Goal: Communication & Community: Share content

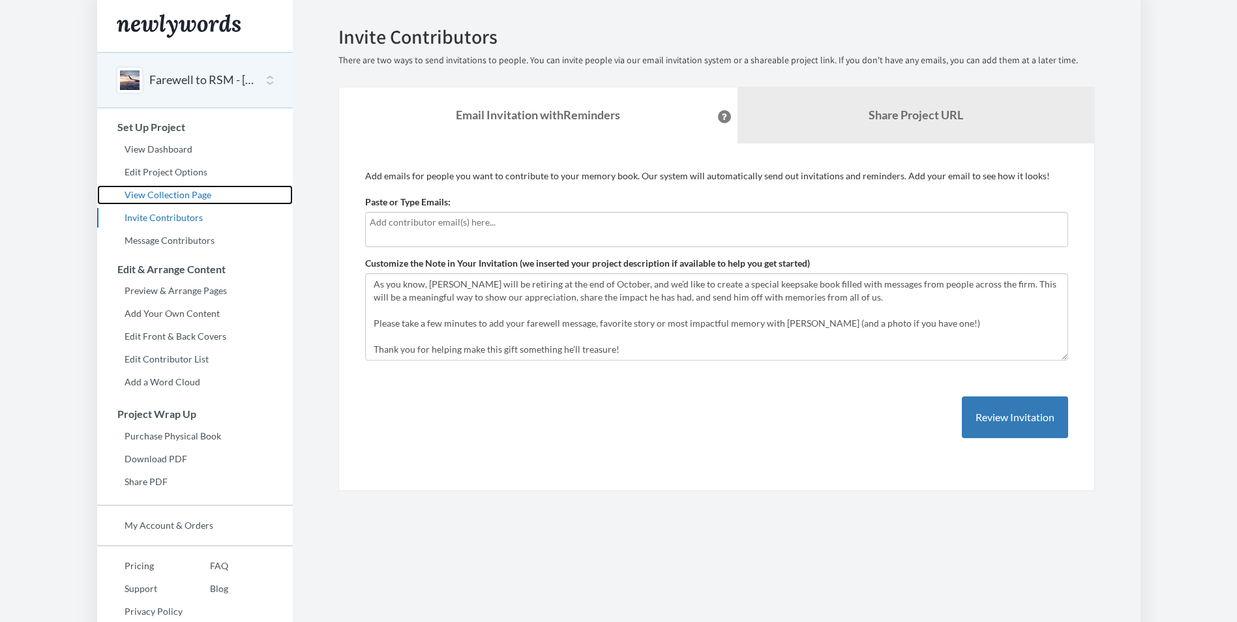
click at [182, 191] on link "View Collection Page" at bounding box center [195, 195] width 196 height 20
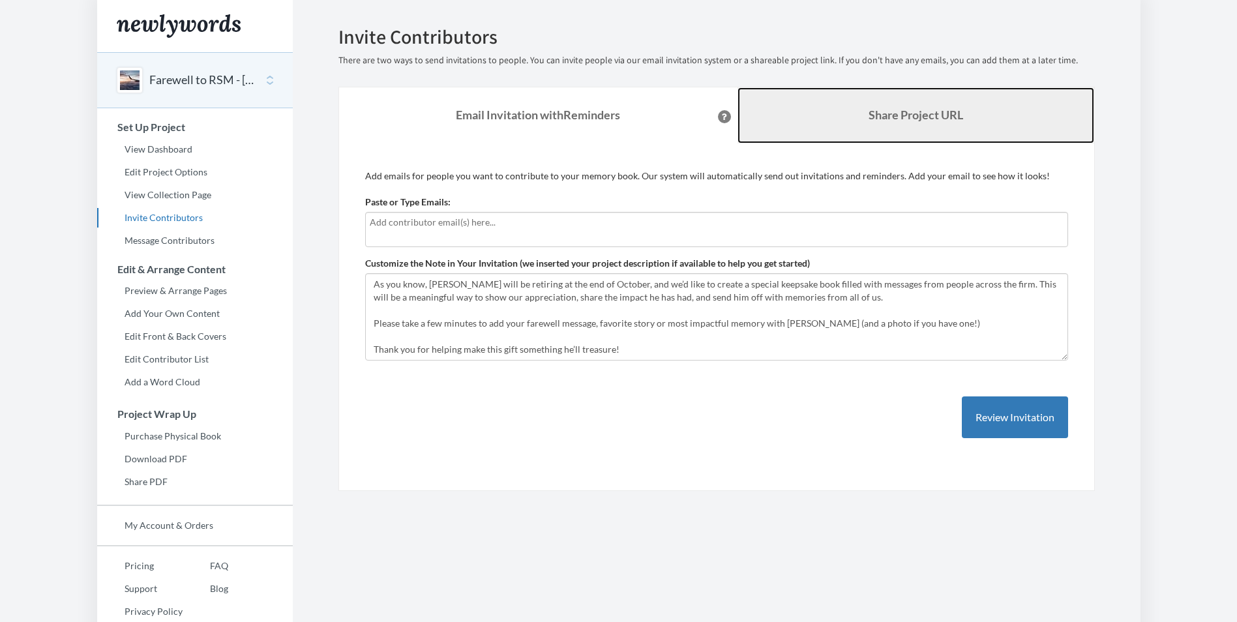
click at [883, 122] on link "Share Project URL" at bounding box center [916, 115] width 357 height 56
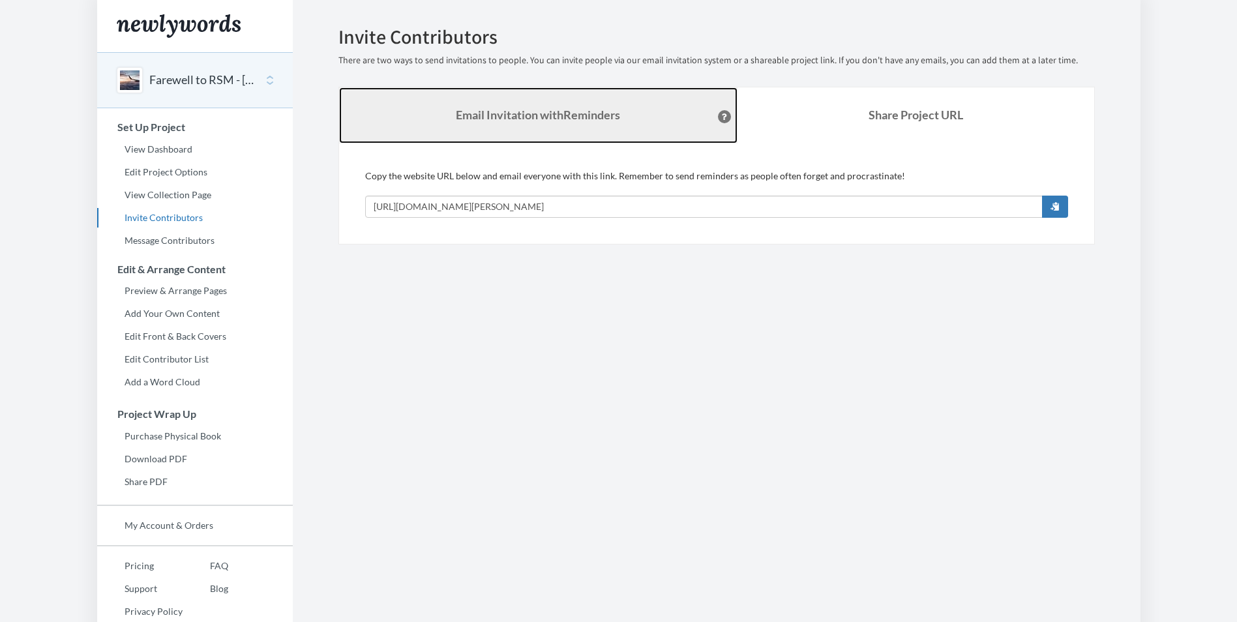
click at [588, 120] on strong "Email Invitation with Reminders" at bounding box center [538, 115] width 164 height 14
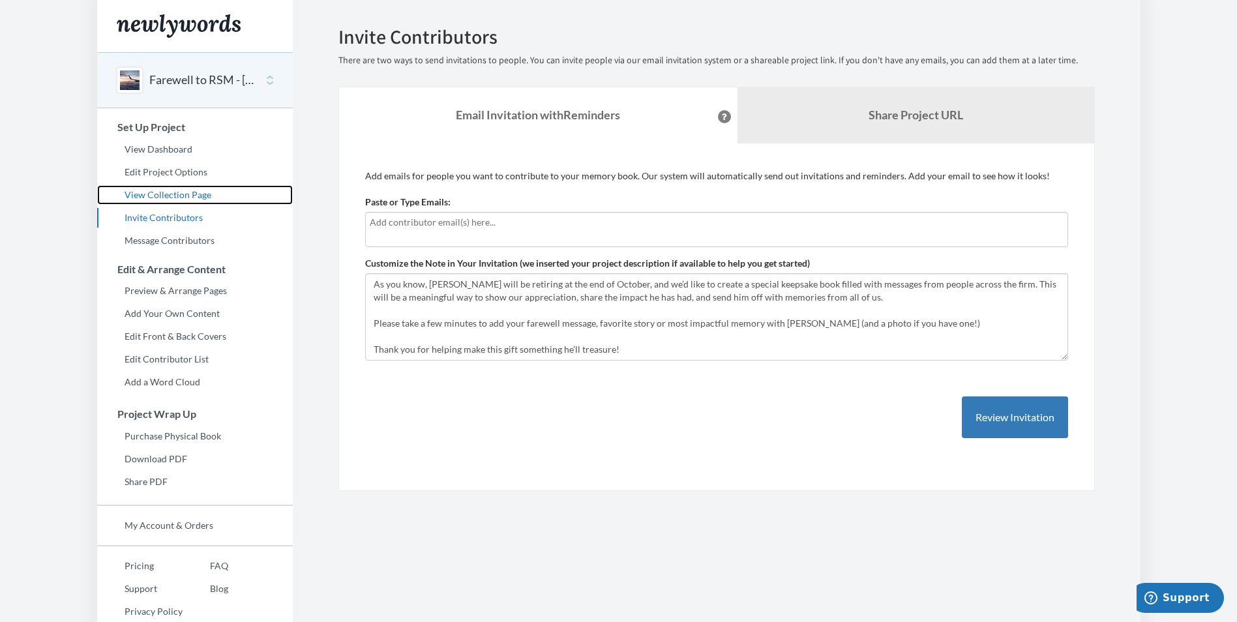
click at [196, 191] on link "View Collection Page" at bounding box center [195, 195] width 196 height 20
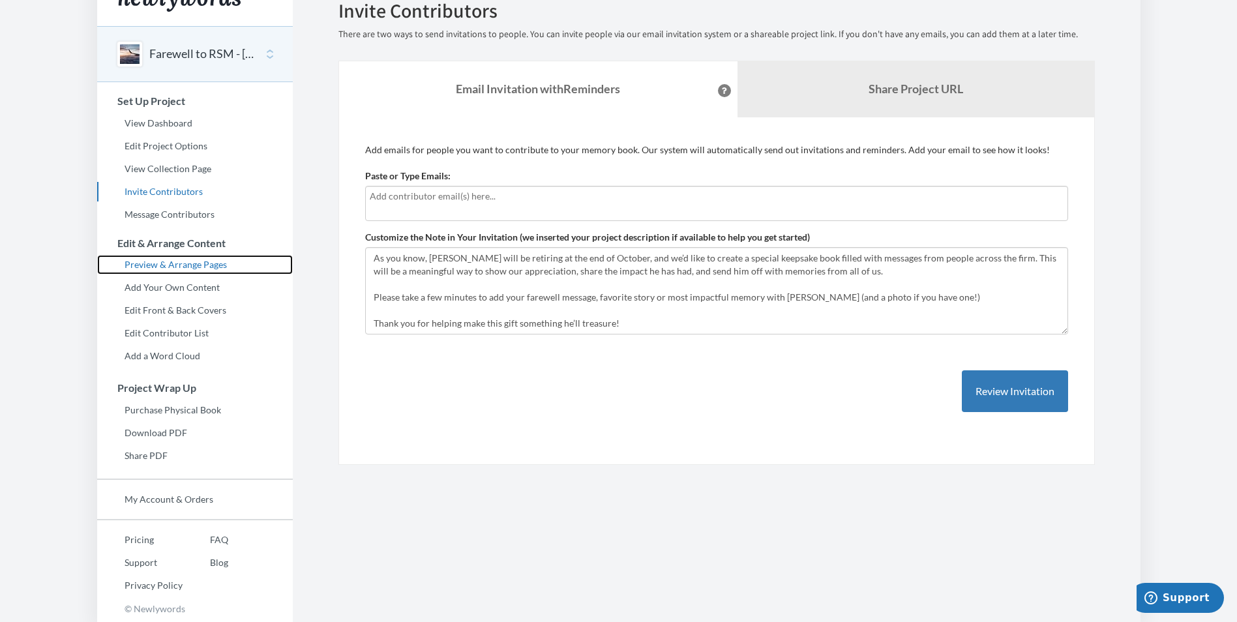
click at [197, 269] on link "Preview & Arrange Pages" at bounding box center [195, 265] width 196 height 20
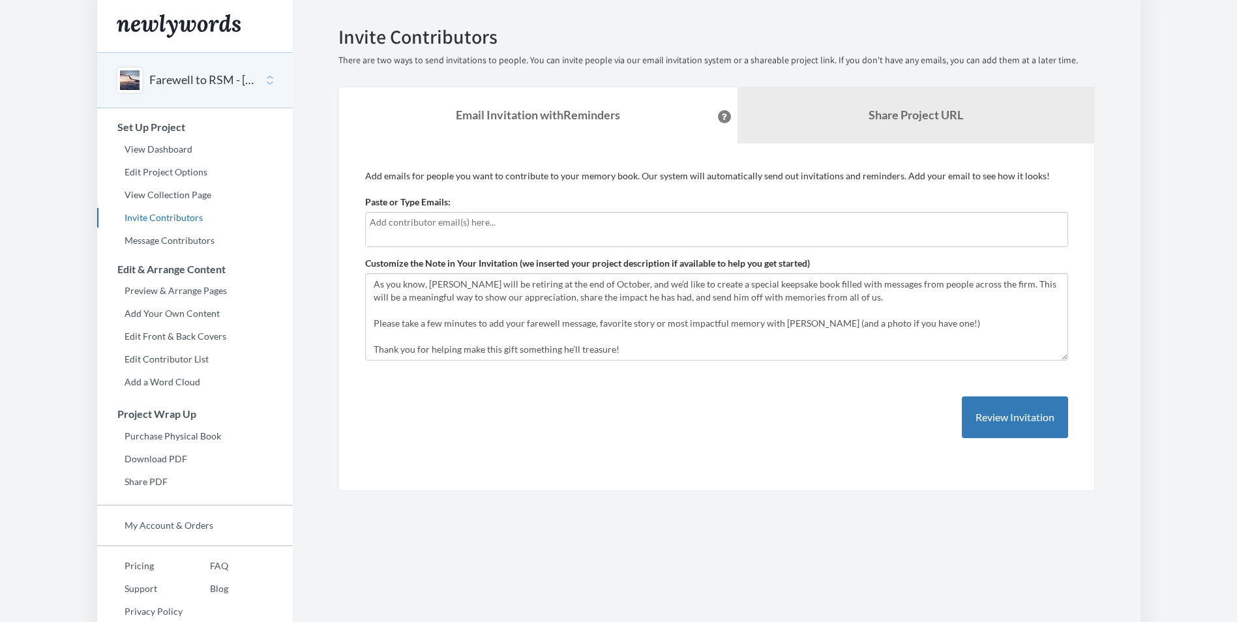
click at [659, 230] on div at bounding box center [716, 229] width 703 height 35
type input "Valerie.Carrillo@rsmus.com"
click at [618, 434] on div "Add emails for people you want to contribute to your memory book. Our system wi…" at bounding box center [716, 318] width 703 height 296
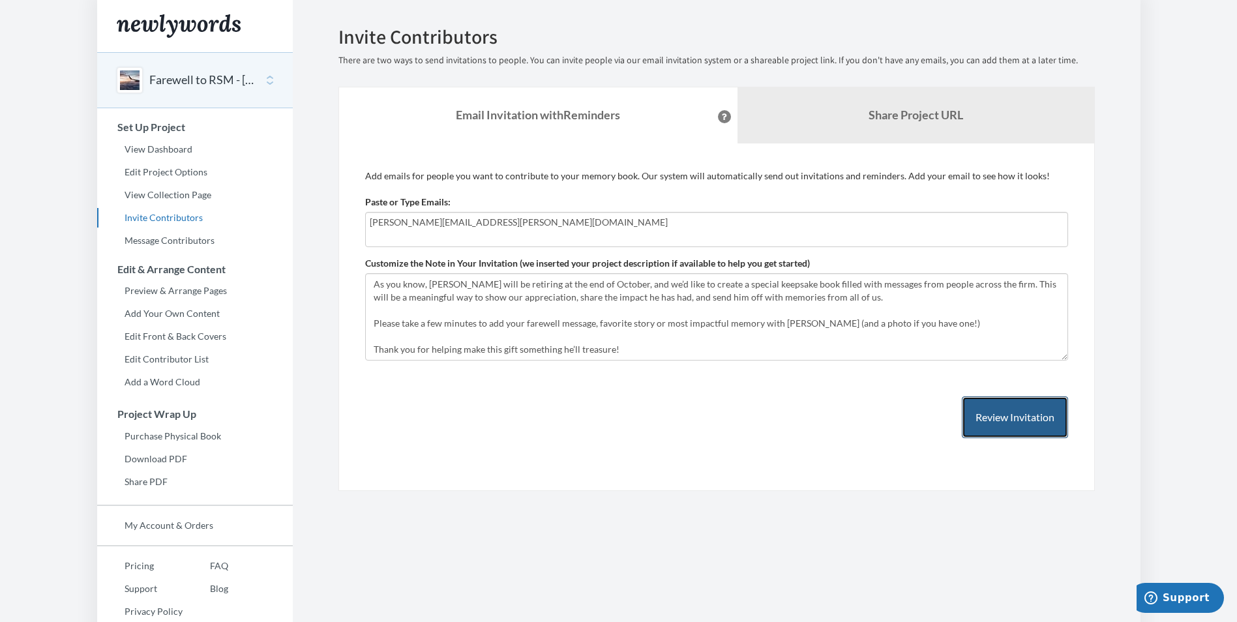
click at [993, 427] on button "Review Invitation" at bounding box center [1015, 418] width 106 height 42
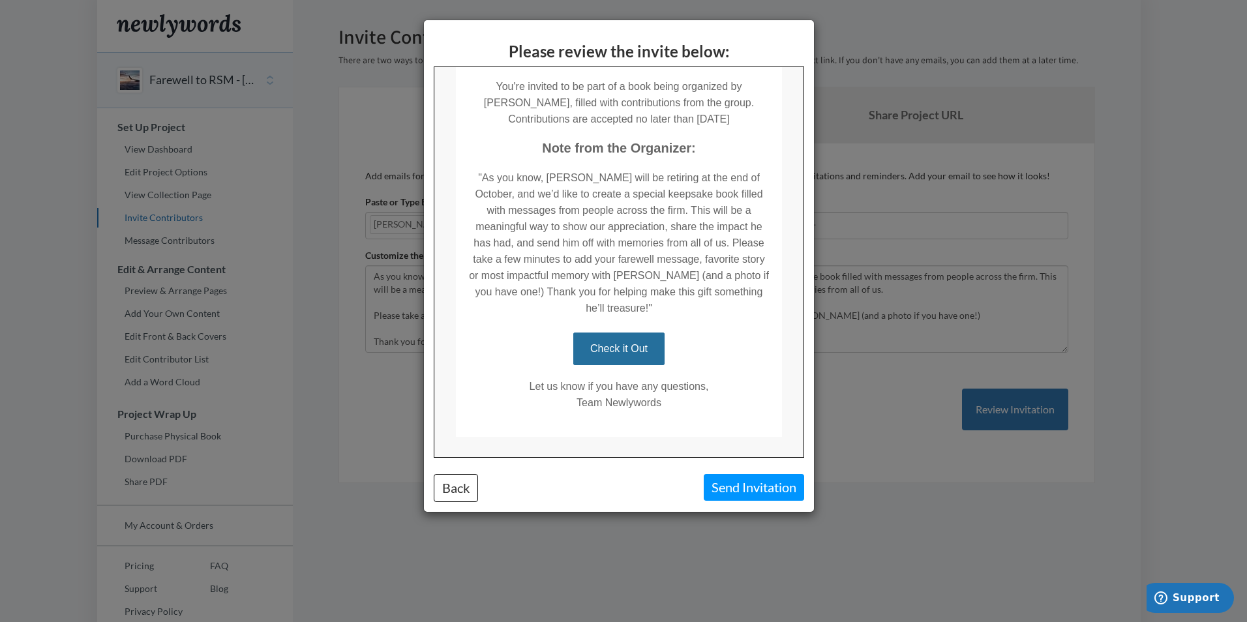
scroll to position [220, 0]
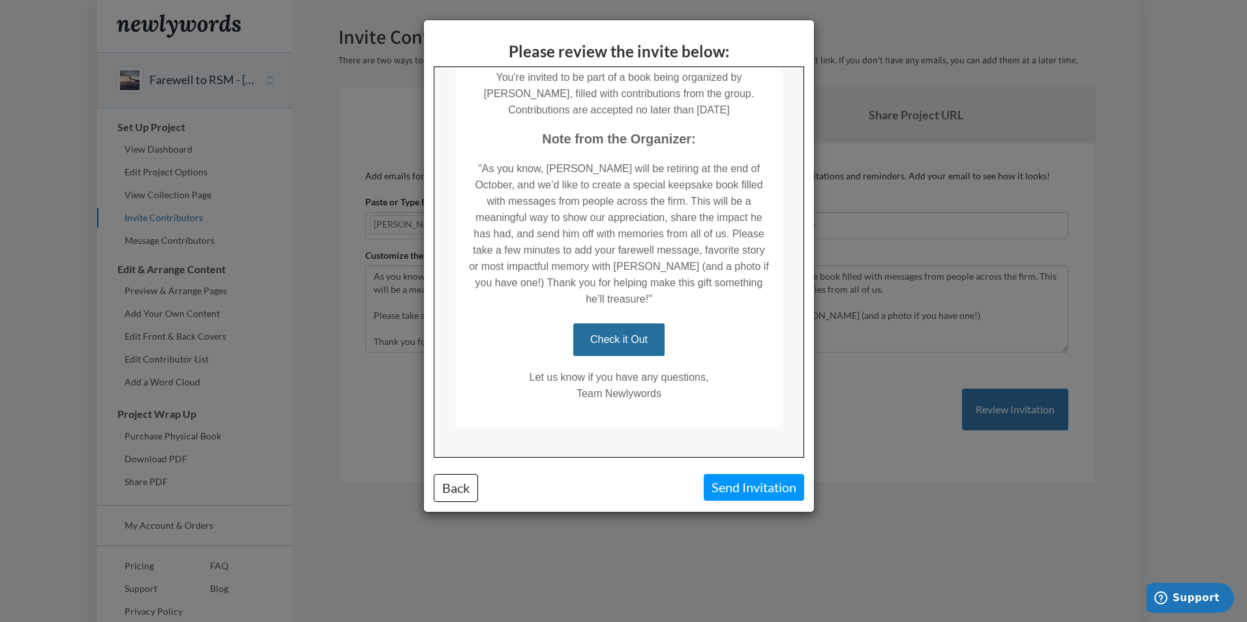
click at [622, 323] on link "Check it Out" at bounding box center [617, 339] width 91 height 33
click at [747, 487] on button "Send Invitation" at bounding box center [754, 487] width 100 height 27
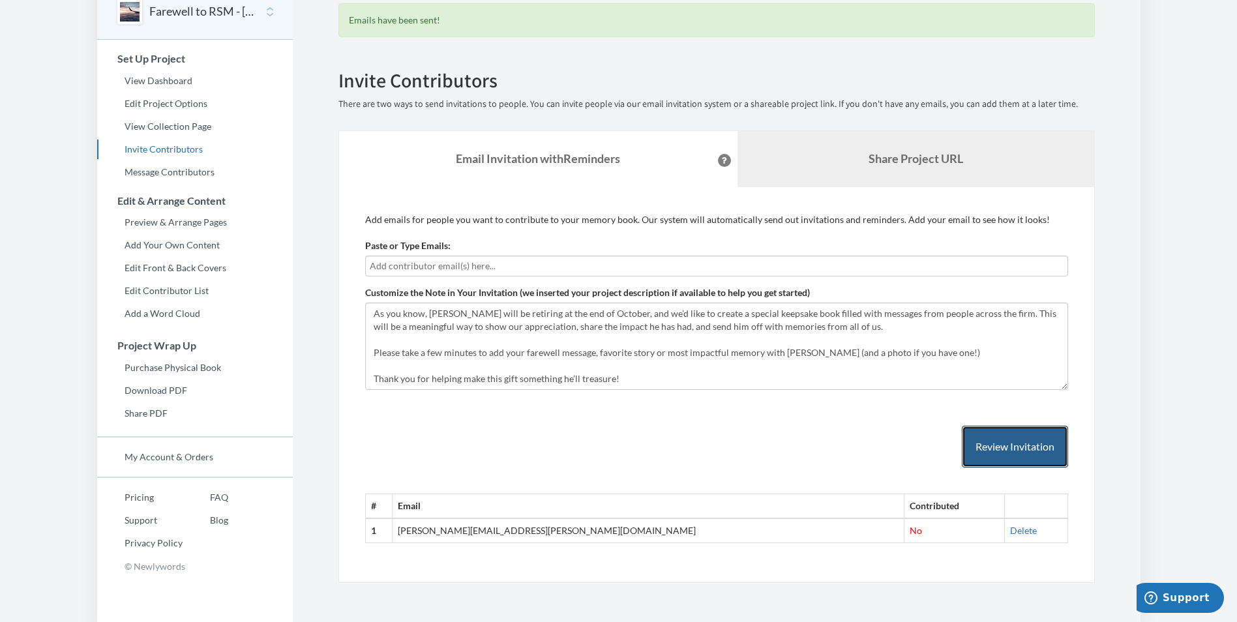
scroll to position [69, 0]
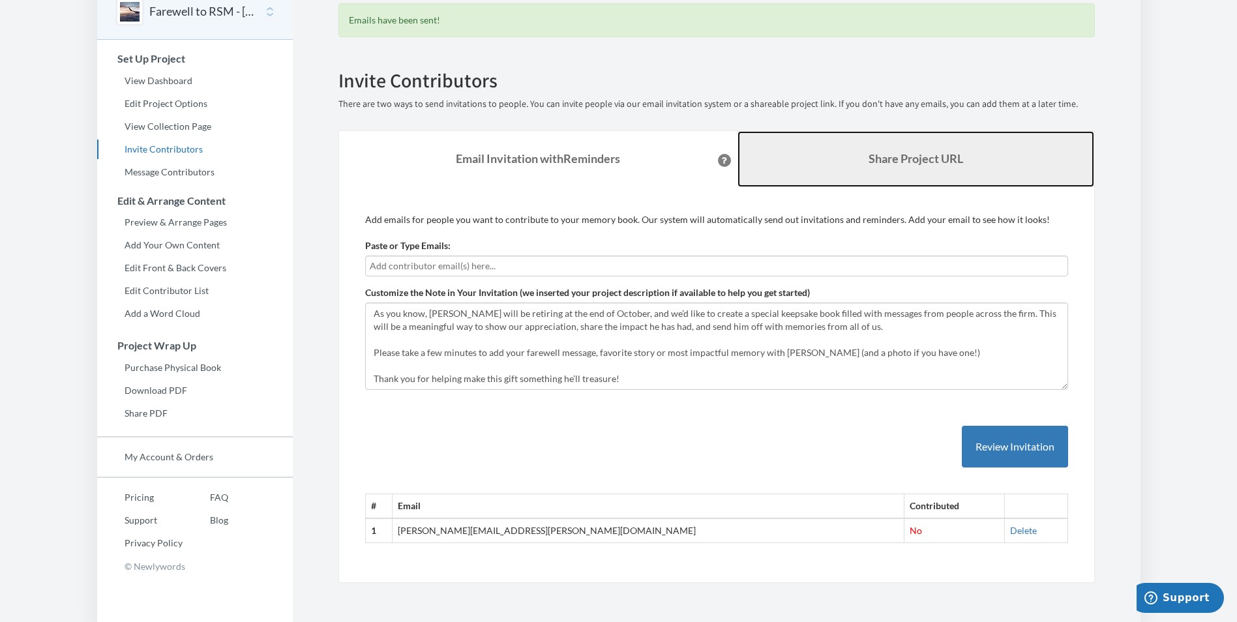
click at [876, 166] on link "Share Project URL" at bounding box center [916, 159] width 357 height 56
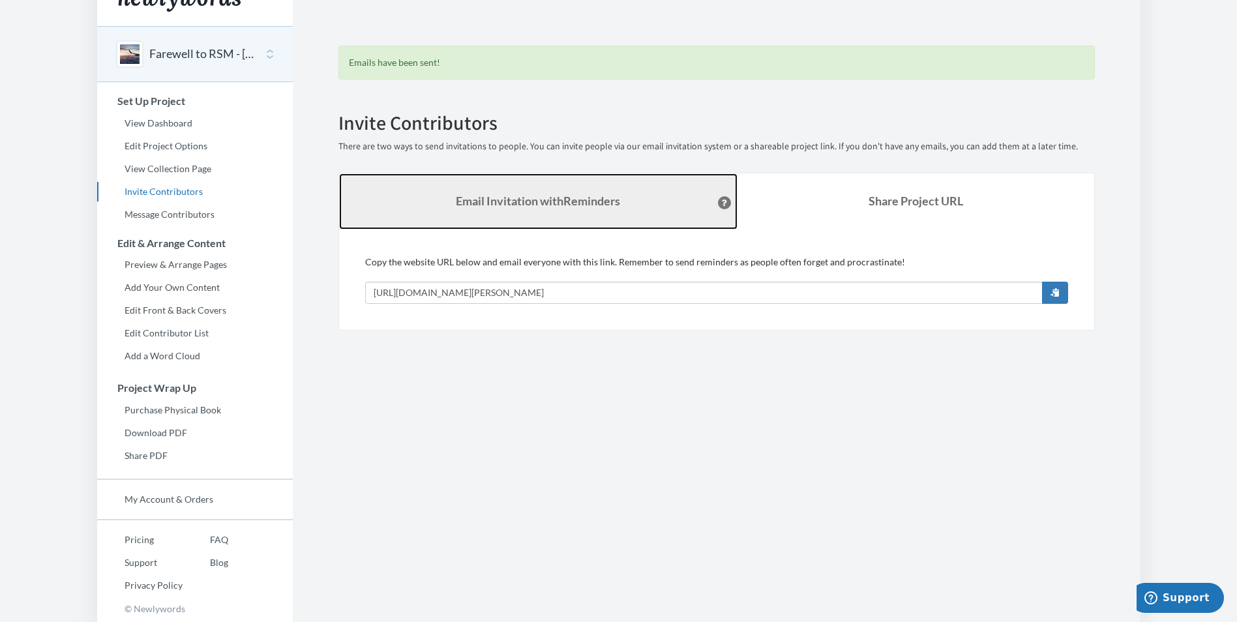
click at [500, 202] on strong "Email Invitation with Reminders" at bounding box center [538, 201] width 164 height 14
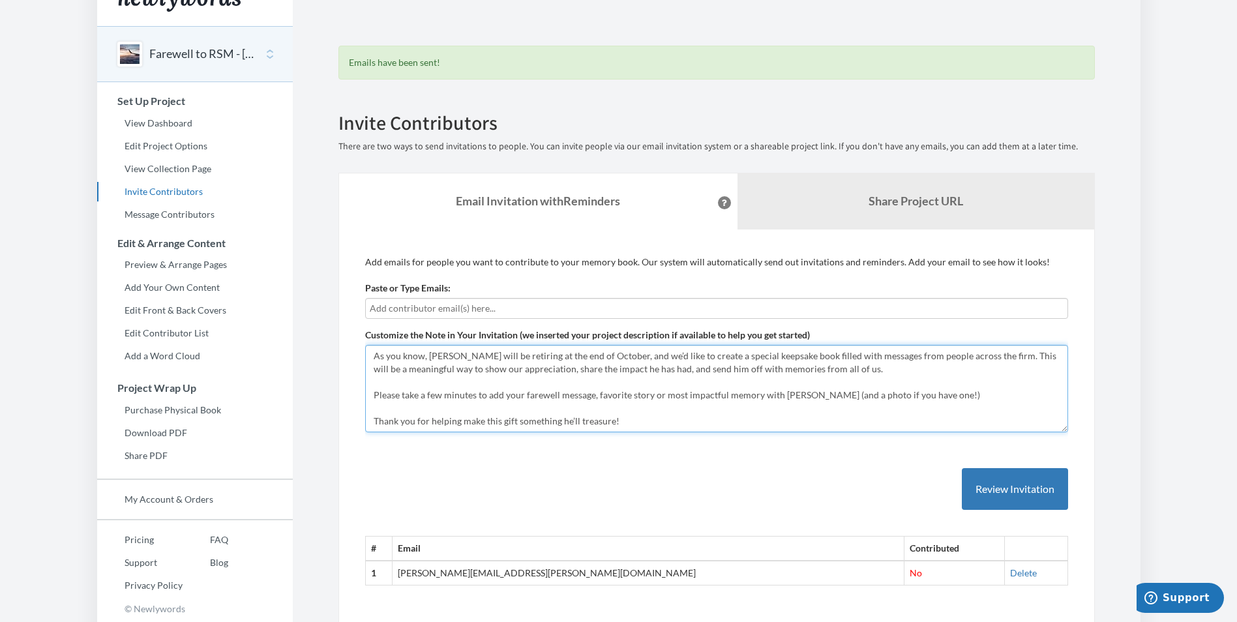
click at [661, 422] on textarea "As you know, [PERSON_NAME] will be retiring at the end of October, and we’d lik…" at bounding box center [716, 388] width 703 height 87
click at [926, 396] on textarea "As you know, [PERSON_NAME] will be retiring at the end of October, and we’d lik…" at bounding box center [716, 388] width 703 height 87
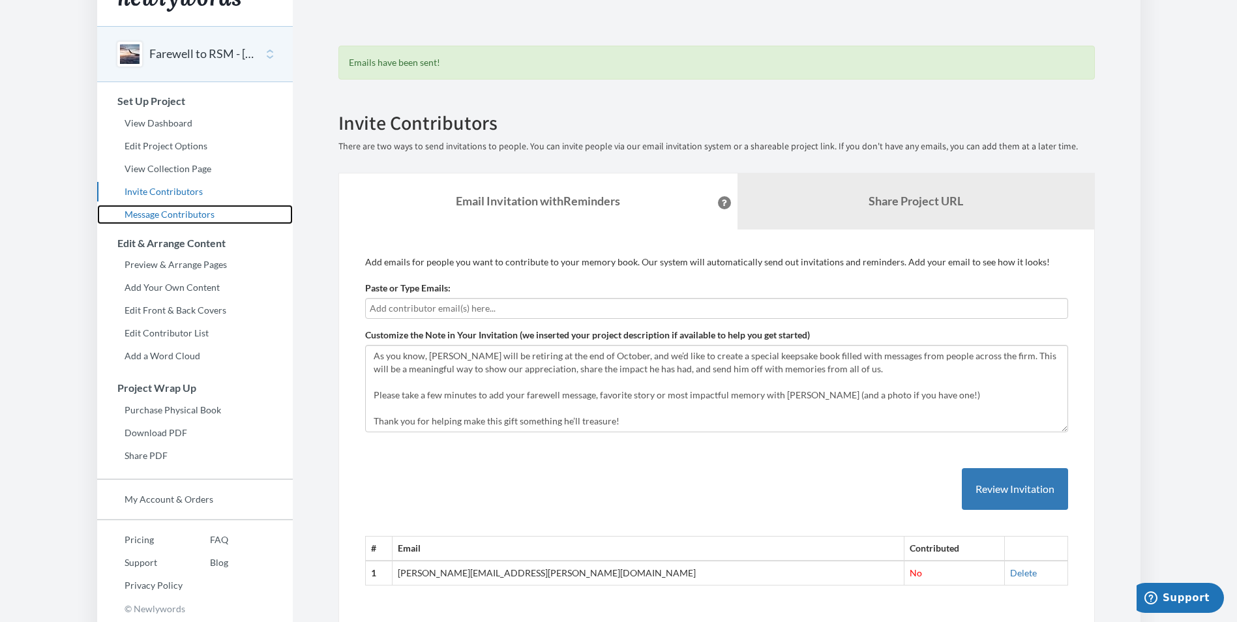
click at [198, 215] on link "Message Contributors" at bounding box center [195, 215] width 196 height 20
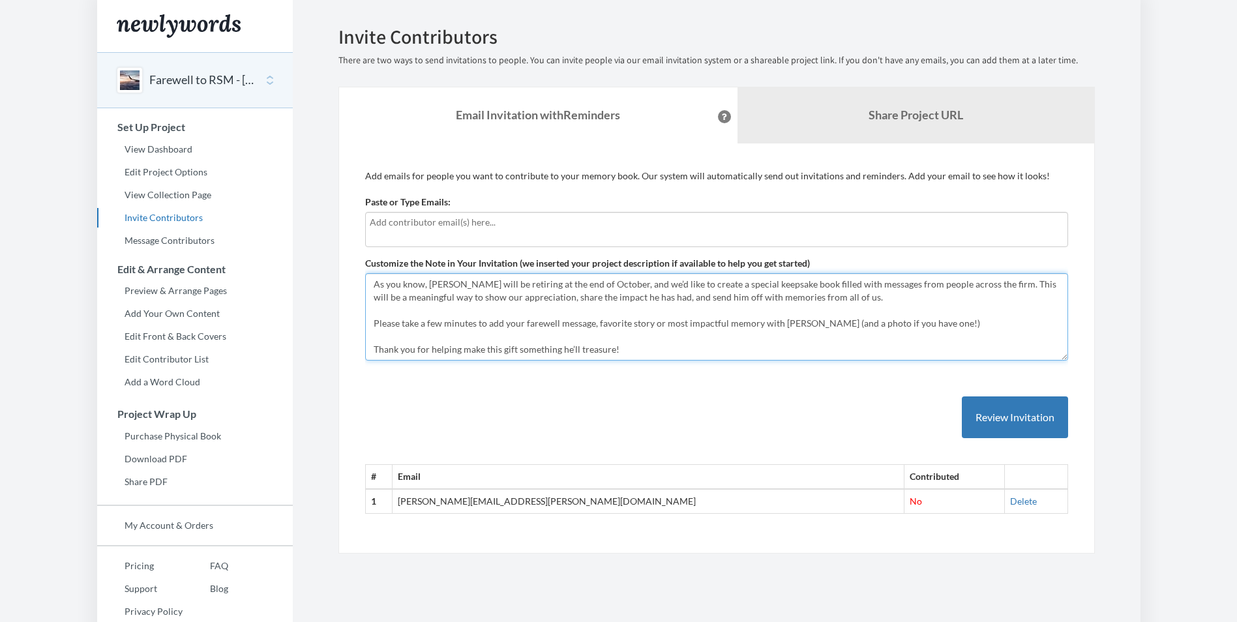
click at [651, 333] on textarea "As you know, [PERSON_NAME] will be retiring at the end of October, and we’d lik…" at bounding box center [716, 316] width 703 height 87
click at [957, 323] on textarea "As you know, [PERSON_NAME] will be retiring at the end of October, and we’d lik…" at bounding box center [716, 316] width 703 height 87
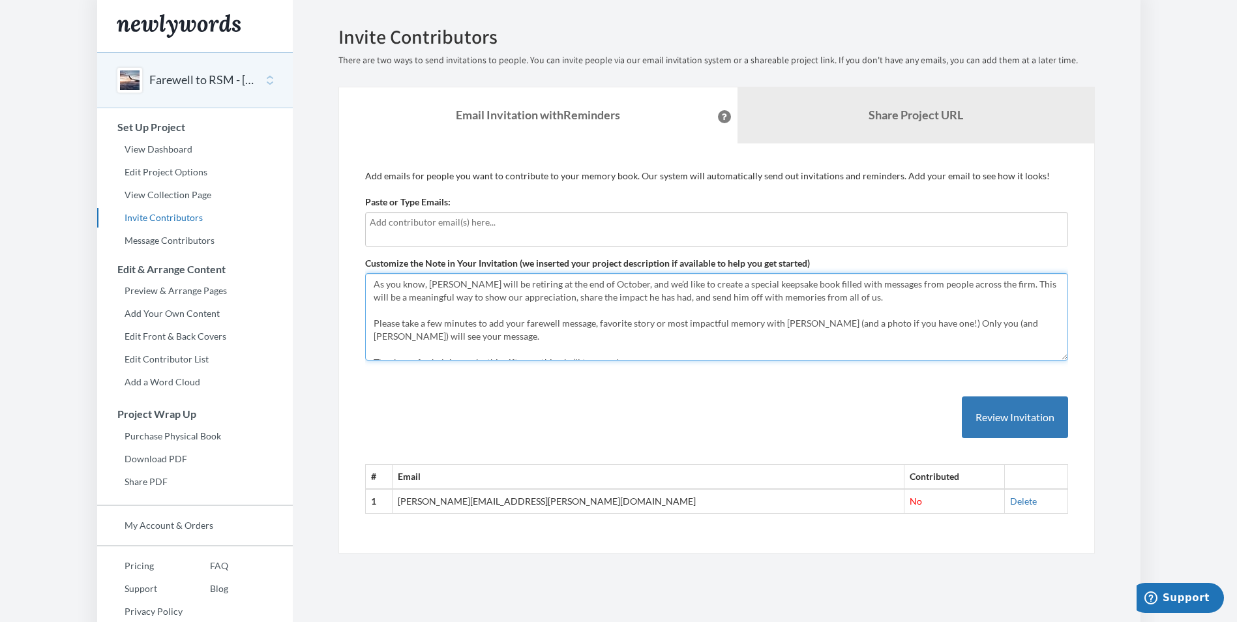
click at [1030, 320] on textarea "As you know, [PERSON_NAME] will be retiring at the end of October, and we’d lik…" at bounding box center [716, 316] width 703 height 87
type textarea "As you know, [PERSON_NAME] will be retiring at the end of October, and we’d lik…"
